Goal: Transaction & Acquisition: Book appointment/travel/reservation

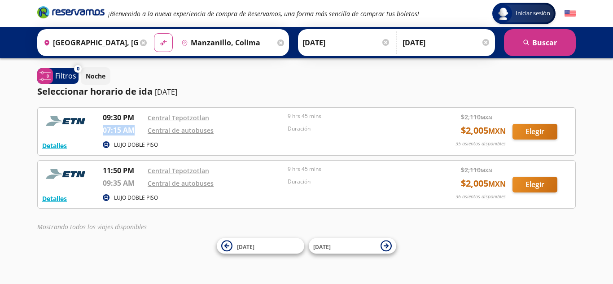
drag, startPoint x: 135, startPoint y: 130, endPoint x: 101, endPoint y: 130, distance: 33.6
click at [101, 130] on div "Detalles LUJO DOBLE PISO 09:30 PM Central Tepotzotlan 07:15 AM Central de autob…" at bounding box center [306, 131] width 528 height 39
copy p "07:15 AM"
drag, startPoint x: 102, startPoint y: 117, endPoint x: 139, endPoint y: 117, distance: 36.3
click at [139, 117] on div "Detalles LUJO DOBLE PISO 09:30 PM Central Tepotzotlan 07:15 AM Central de autob…" at bounding box center [306, 131] width 528 height 39
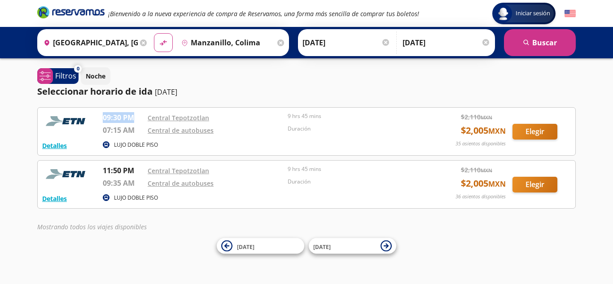
copy p "09:30 PM"
drag, startPoint x: 134, startPoint y: 131, endPoint x: 100, endPoint y: 135, distance: 33.9
click at [100, 135] on div "Detalles LUJO DOBLE PISO 09:30 PM Central Tepotzotlan 07:15 AM Central de autob…" at bounding box center [306, 131] width 528 height 39
copy p "07:15 AM"
